Goal: Task Accomplishment & Management: Manage account settings

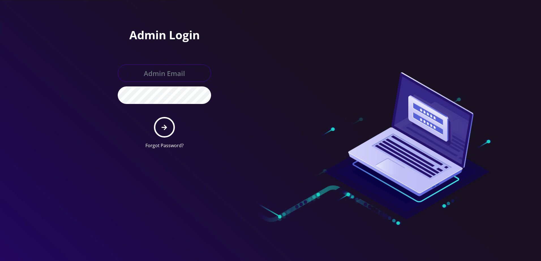
type input "[PERSON_NAME][EMAIL_ADDRESS][DOMAIN_NAME]"
click at [172, 134] on button "submit" at bounding box center [164, 127] width 21 height 21
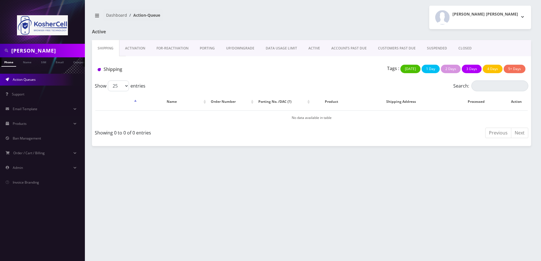
scroll to position [0, 3]
click at [55, 41] on div at bounding box center [42, 22] width 85 height 44
click at [52, 55] on input "KATZENSTEIN" at bounding box center [47, 50] width 72 height 11
click at [52, 55] on input "[PERSON_NAME]" at bounding box center [47, 50] width 72 height 11
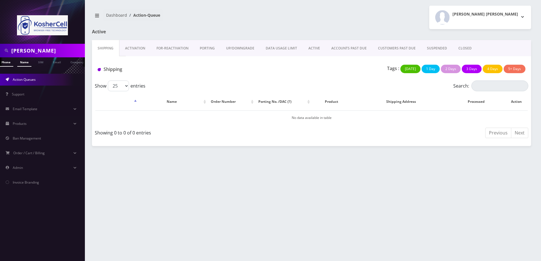
type input "perry"
click at [25, 64] on link "Name" at bounding box center [24, 61] width 14 height 9
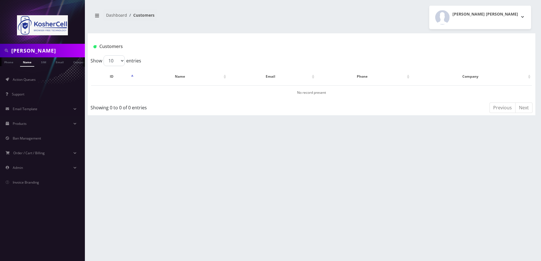
click at [44, 49] on input "perry" at bounding box center [47, 50] width 72 height 11
paste input "Gibber"
type input "gibber"
click at [30, 62] on link "Name" at bounding box center [27, 61] width 14 height 9
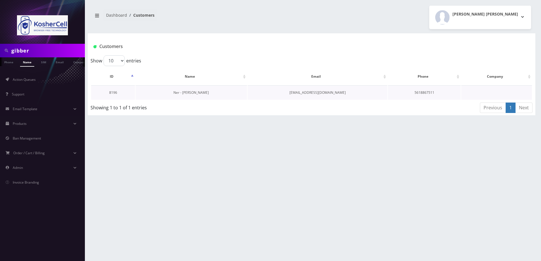
click at [189, 92] on link "Ner - Shimshi Gibber" at bounding box center [190, 92] width 35 height 5
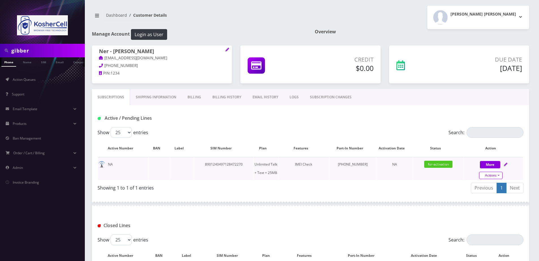
click at [488, 175] on link "Actions" at bounding box center [490, 175] width 23 height 7
select select "364"
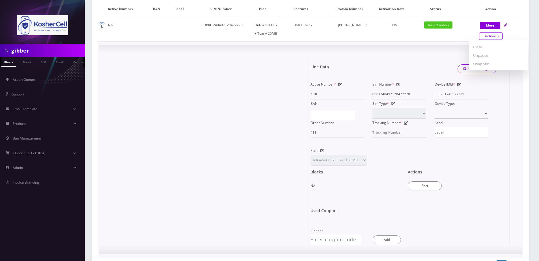
scroll to position [198, 0]
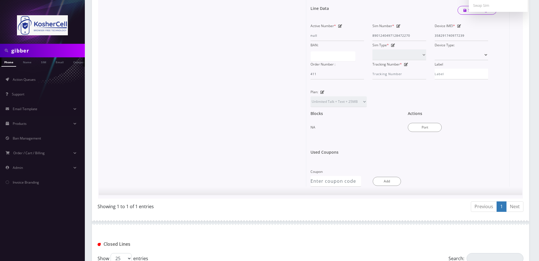
click at [427, 122] on div "Port" at bounding box center [452, 127] width 89 height 10
click at [427, 126] on button "Port" at bounding box center [425, 127] width 34 height 9
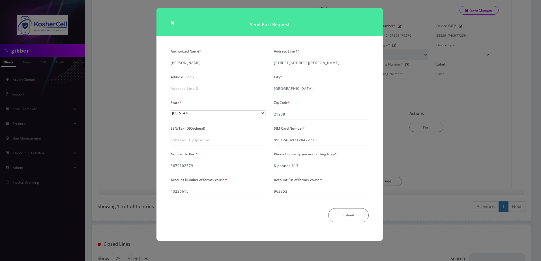
click at [138, 115] on div "× Send Port Request Authorized Name * Jennifer Gibber Address Line 1 * 400 Moun…" at bounding box center [270, 130] width 541 height 261
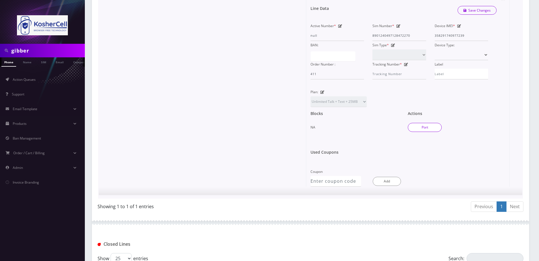
scroll to position [0, 0]
